Goal: Task Accomplishment & Management: Use online tool/utility

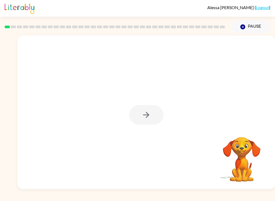
click at [245, 23] on button "Pause Pause" at bounding box center [251, 27] width 39 height 12
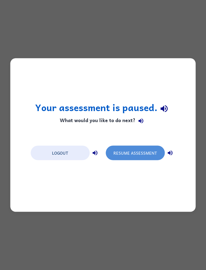
click at [147, 150] on button "Resume Assessment" at bounding box center [135, 153] width 59 height 15
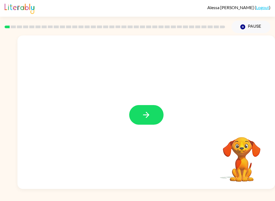
click at [251, 25] on button "Pause Pause" at bounding box center [251, 27] width 39 height 12
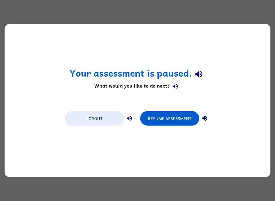
click at [181, 112] on button "Resume Assessment" at bounding box center [169, 118] width 59 height 15
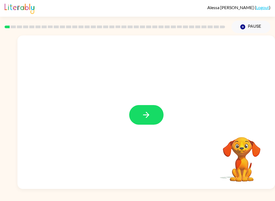
click at [159, 109] on button "button" at bounding box center [146, 115] width 34 height 20
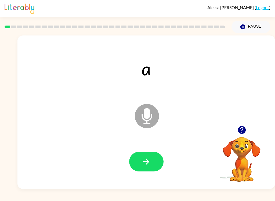
click at [152, 163] on button "button" at bounding box center [146, 162] width 34 height 20
click at [153, 159] on button "button" at bounding box center [146, 162] width 34 height 20
click at [151, 159] on icon "button" at bounding box center [146, 161] width 9 height 9
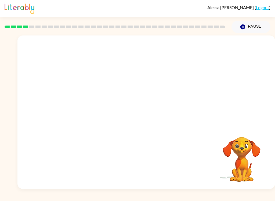
click at [1, 185] on div "Your browser must support playing .mp4 files to use Literably. Please try using…" at bounding box center [137, 111] width 275 height 156
click at [35, 199] on div "[PERSON_NAME] ( Logout ) Pause Pause Your browser must support playing .mp4 fil…" at bounding box center [137, 100] width 275 height 201
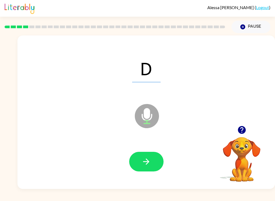
click at [148, 163] on icon "button" at bounding box center [146, 162] width 6 height 6
click at [149, 163] on icon "button" at bounding box center [146, 161] width 9 height 9
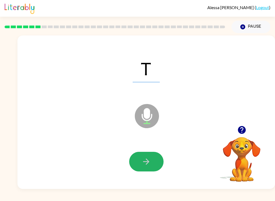
click at [147, 156] on button "button" at bounding box center [146, 162] width 34 height 20
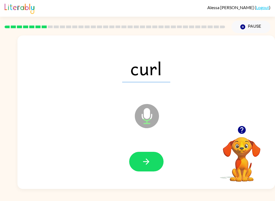
click at [153, 166] on button "button" at bounding box center [146, 162] width 34 height 20
click at [149, 168] on button "button" at bounding box center [146, 162] width 34 height 20
click at [150, 160] on icon "button" at bounding box center [146, 161] width 9 height 9
click at [155, 162] on button "button" at bounding box center [146, 162] width 34 height 20
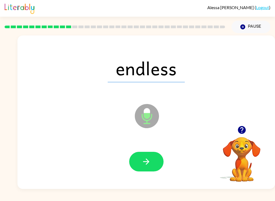
click at [147, 162] on icon "button" at bounding box center [146, 162] width 6 height 6
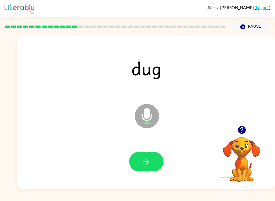
click at [147, 164] on icon "button" at bounding box center [146, 162] width 6 height 6
click at [154, 157] on button "button" at bounding box center [146, 162] width 34 height 20
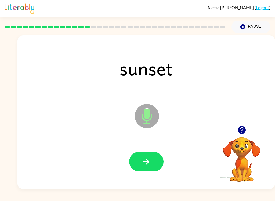
click at [151, 161] on icon "button" at bounding box center [146, 161] width 9 height 9
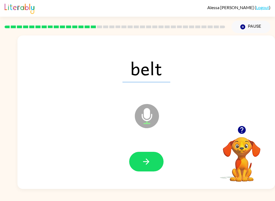
click at [154, 160] on button "button" at bounding box center [146, 162] width 34 height 20
click at [156, 158] on button "button" at bounding box center [146, 162] width 34 height 20
click at [157, 158] on button "button" at bounding box center [146, 162] width 34 height 20
click at [150, 162] on icon "button" at bounding box center [146, 161] width 9 height 9
click at [143, 159] on icon "button" at bounding box center [146, 161] width 9 height 9
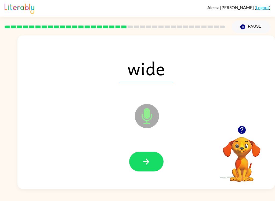
click at [149, 168] on button "button" at bounding box center [146, 162] width 34 height 20
click at [151, 165] on icon "button" at bounding box center [146, 161] width 9 height 9
click at [154, 161] on button "button" at bounding box center [146, 162] width 34 height 20
click at [141, 157] on button "button" at bounding box center [146, 162] width 34 height 20
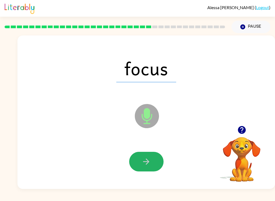
click at [157, 161] on button "button" at bounding box center [146, 162] width 34 height 20
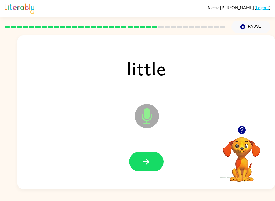
click at [157, 155] on button "button" at bounding box center [146, 162] width 34 height 20
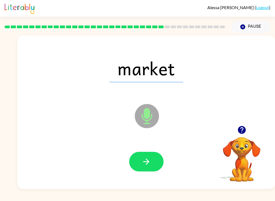
click at [153, 166] on button "button" at bounding box center [146, 162] width 34 height 20
click at [148, 164] on icon "button" at bounding box center [146, 161] width 9 height 9
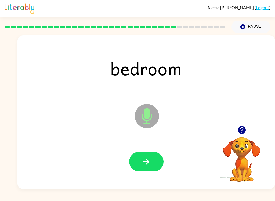
click at [148, 167] on button "button" at bounding box center [146, 162] width 34 height 20
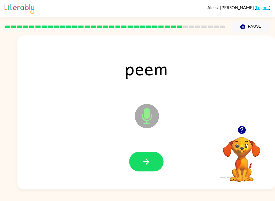
click at [145, 163] on icon "button" at bounding box center [146, 161] width 9 height 9
click at [148, 166] on icon "button" at bounding box center [146, 161] width 9 height 9
click at [146, 155] on button "button" at bounding box center [146, 162] width 34 height 20
click at [145, 159] on icon "button" at bounding box center [146, 161] width 9 height 9
click at [153, 161] on button "button" at bounding box center [146, 162] width 34 height 20
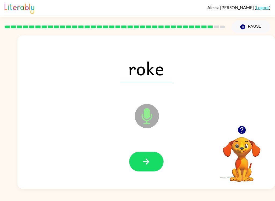
click at [149, 162] on icon "button" at bounding box center [146, 162] width 6 height 6
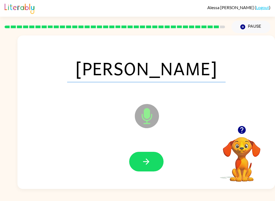
click at [149, 163] on icon "button" at bounding box center [146, 161] width 9 height 9
